Goal: Information Seeking & Learning: Learn about a topic

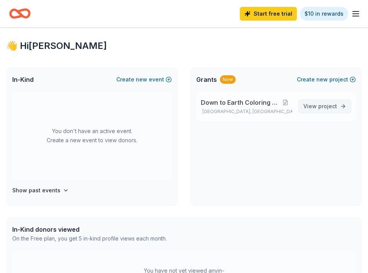
click at [306, 108] on span "View project" at bounding box center [320, 106] width 34 height 9
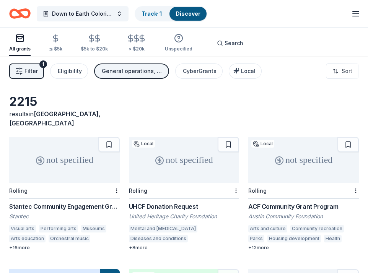
click at [38, 73] on button "Filter 1" at bounding box center [26, 71] width 35 height 15
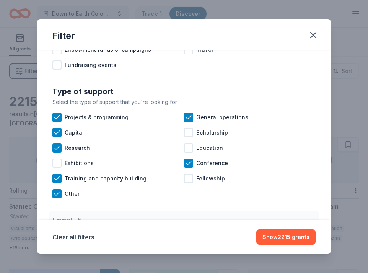
scroll to position [277, 0]
click at [188, 165] on icon at bounding box center [189, 163] width 8 height 8
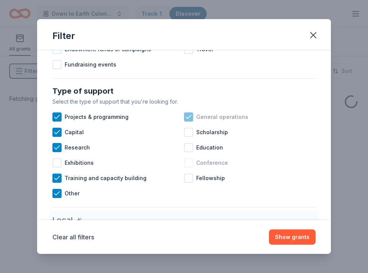
click at [189, 116] on icon at bounding box center [189, 117] width 8 height 8
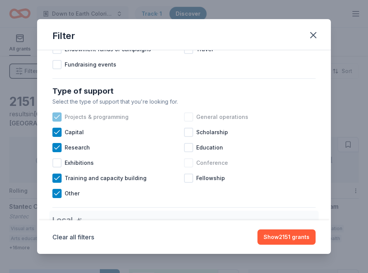
click at [58, 117] on icon at bounding box center [56, 116] width 5 height 3
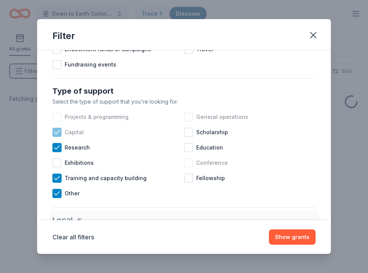
click at [57, 131] on icon at bounding box center [57, 133] width 8 height 8
click at [57, 146] on icon at bounding box center [57, 148] width 8 height 8
click at [57, 177] on icon at bounding box center [57, 178] width 8 height 8
click at [59, 196] on icon at bounding box center [57, 194] width 8 height 8
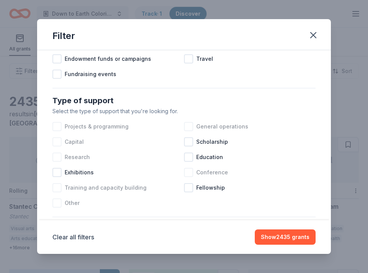
scroll to position [268, 0]
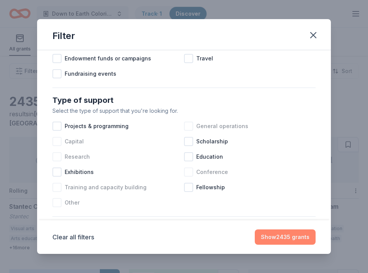
click at [289, 230] on button "Show 2435 grants" at bounding box center [285, 237] width 61 height 15
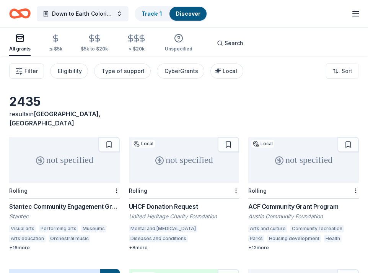
scroll to position [0, 0]
click at [95, 42] on icon "button" at bounding box center [97, 38] width 9 height 9
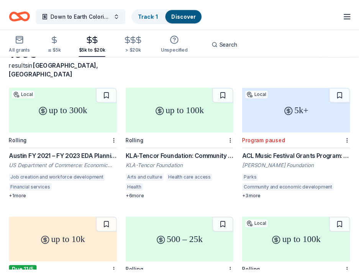
scroll to position [51, 0]
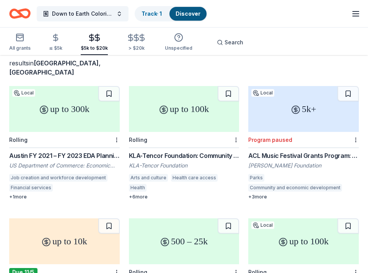
click at [157, 151] on div "KLA-Tencor Foundation: Community Investment Fund" at bounding box center [184, 155] width 111 height 9
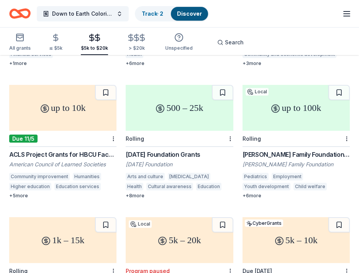
scroll to position [184, 0]
click at [140, 150] on div "Karma Foundation Grants" at bounding box center [179, 154] width 107 height 9
click at [255, 150] on div "Topfer Family Foundation Grant" at bounding box center [295, 154] width 107 height 9
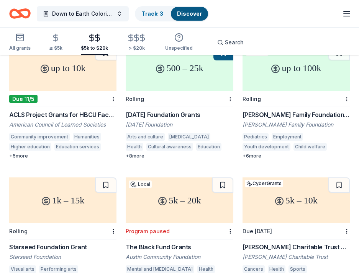
scroll to position [222, 0]
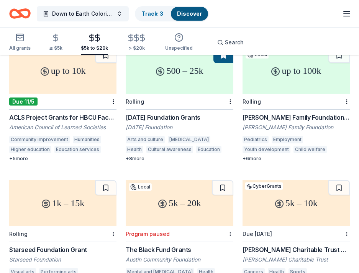
click at [68, 245] on div "Starseed Foundation Grant" at bounding box center [62, 249] width 107 height 9
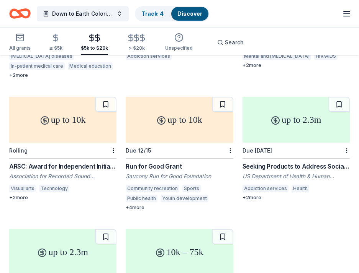
scroll to position [702, 0]
click at [93, 162] on div "ARSC: Award for Independent Initiatives" at bounding box center [62, 166] width 107 height 9
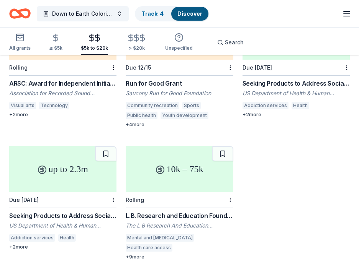
scroll to position [783, 0]
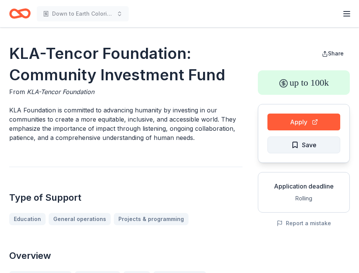
click at [303, 145] on span "Save" at bounding box center [309, 145] width 15 height 10
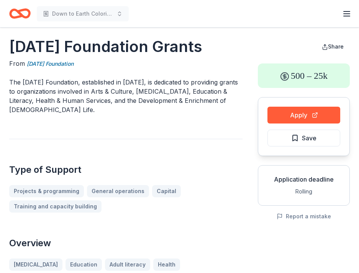
scroll to position [6, 0]
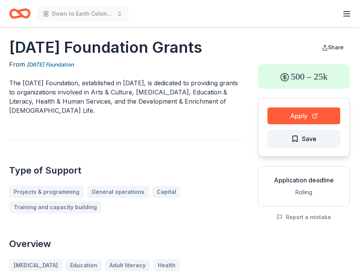
click at [287, 139] on button "Save" at bounding box center [303, 138] width 73 height 17
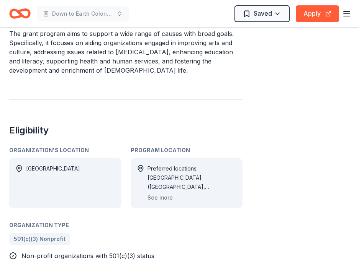
scroll to position [288, 0]
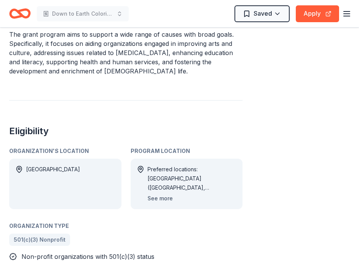
click at [157, 194] on button "See more" at bounding box center [159, 198] width 25 height 9
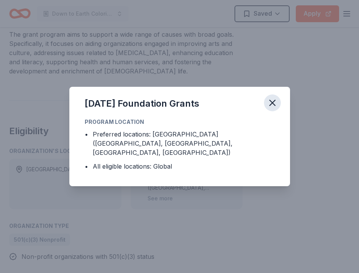
click at [274, 106] on icon "button" at bounding box center [271, 102] width 5 height 5
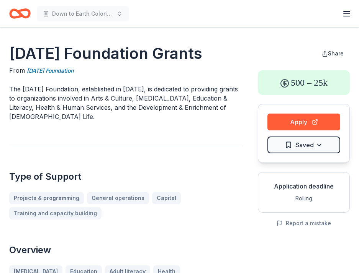
scroll to position [0, 0]
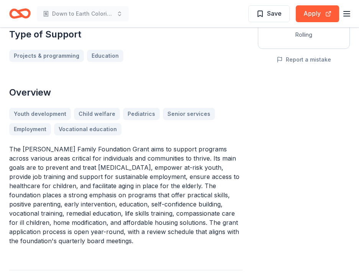
scroll to position [162, 0]
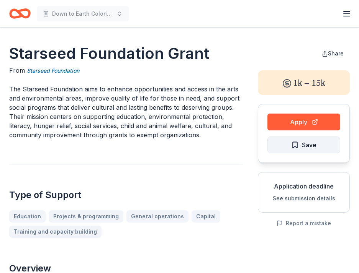
click at [295, 150] on button "Save" at bounding box center [303, 145] width 73 height 17
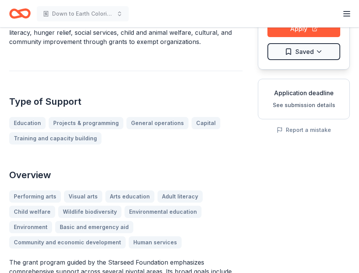
scroll to position [96, 0]
